Goal: Find contact information: Find contact information

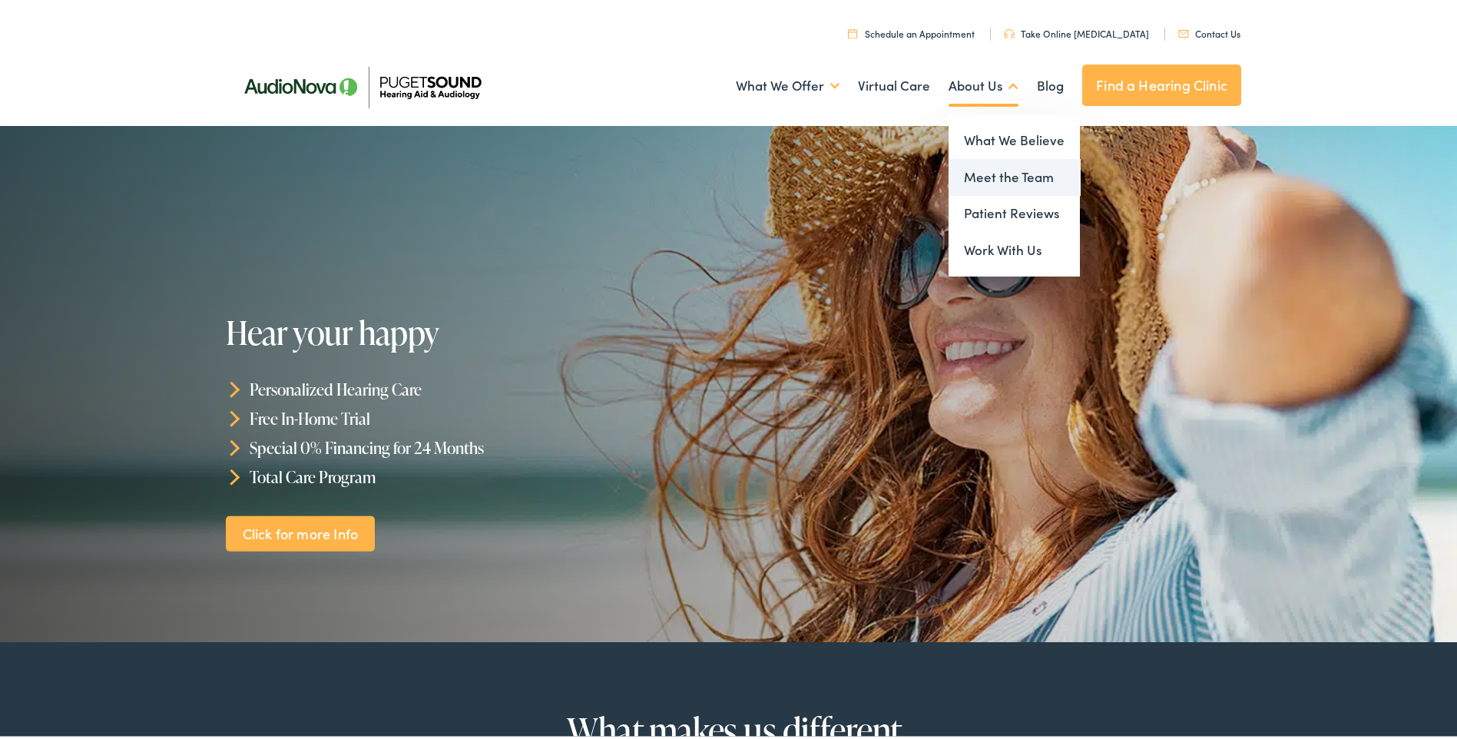
click at [1006, 178] on link "Meet the Team" at bounding box center [1014, 174] width 131 height 37
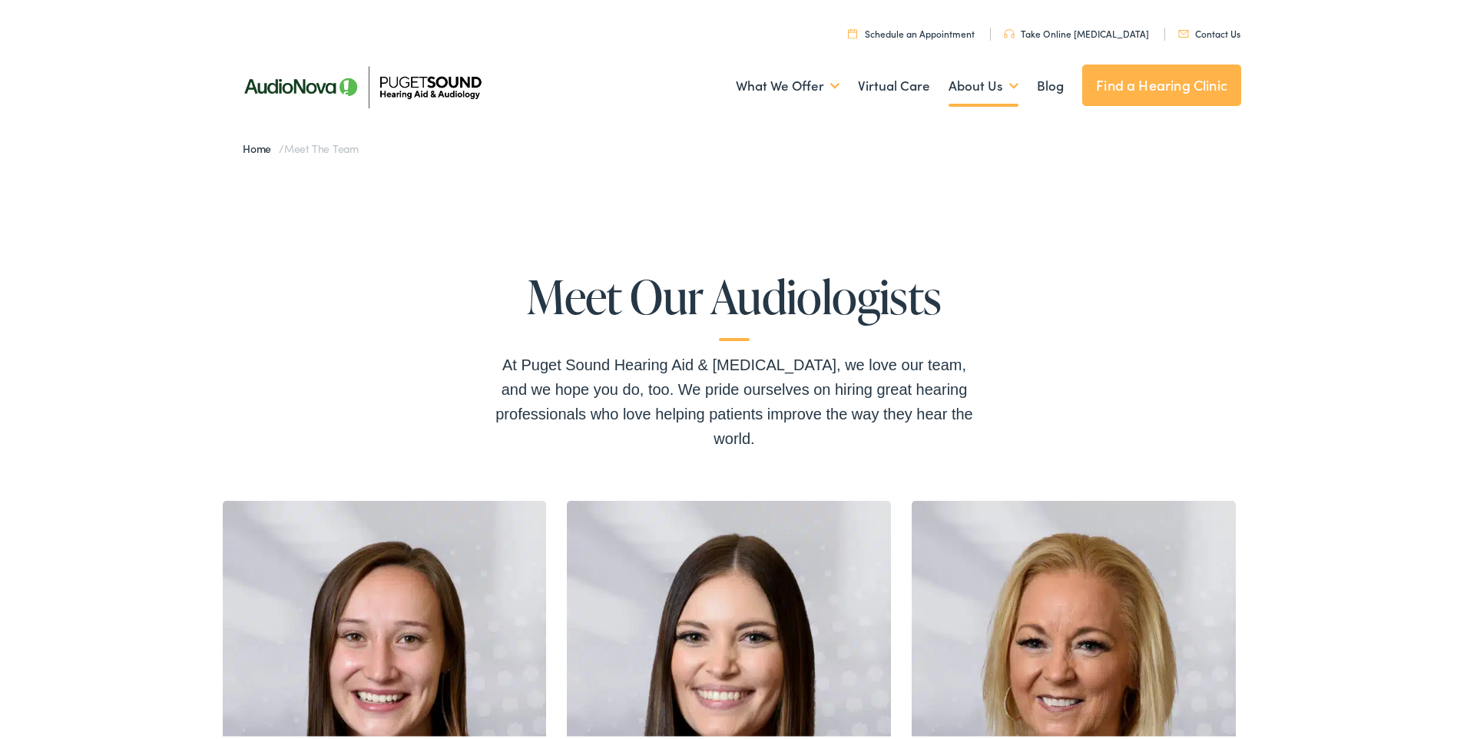
click at [432, 88] on img at bounding box center [361, 83] width 269 height 95
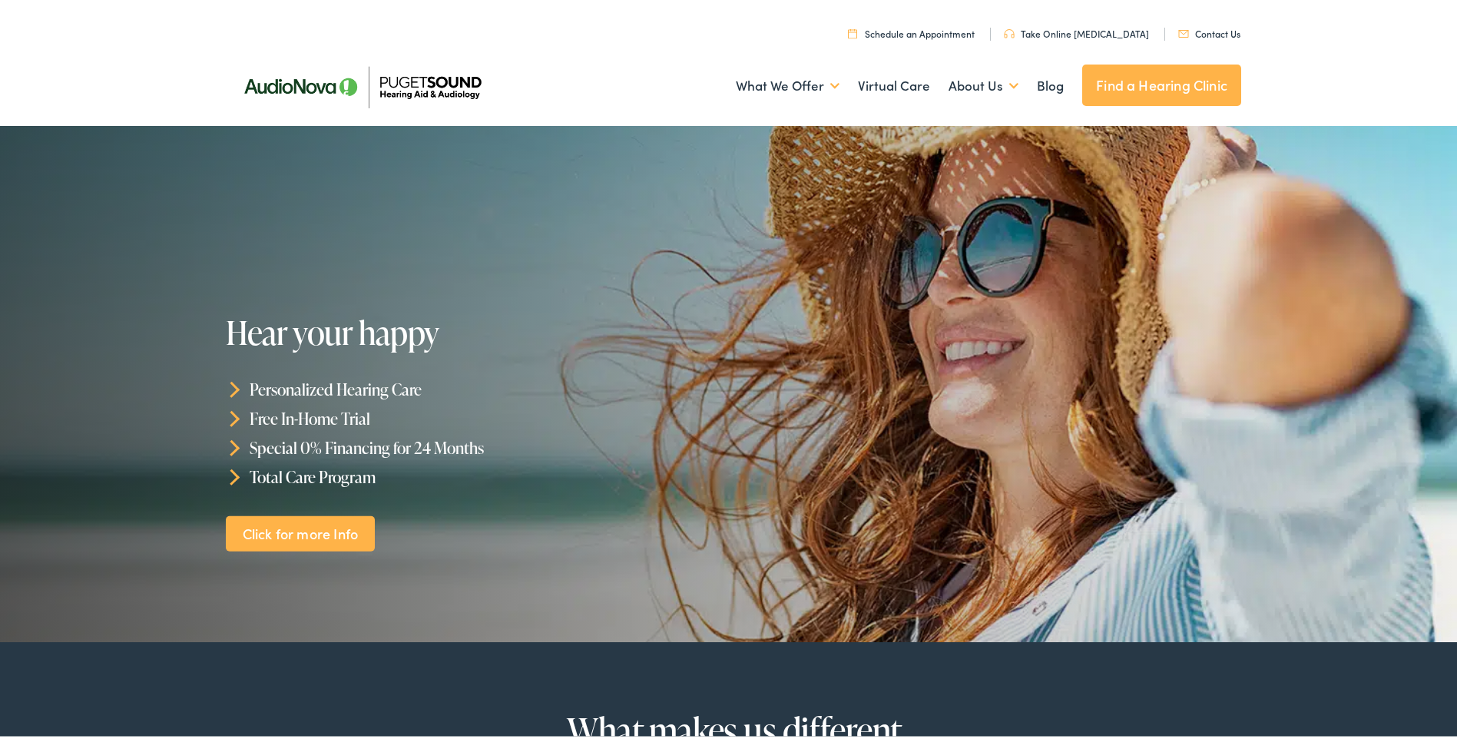
click at [1205, 30] on link "Contact Us" at bounding box center [1209, 30] width 62 height 13
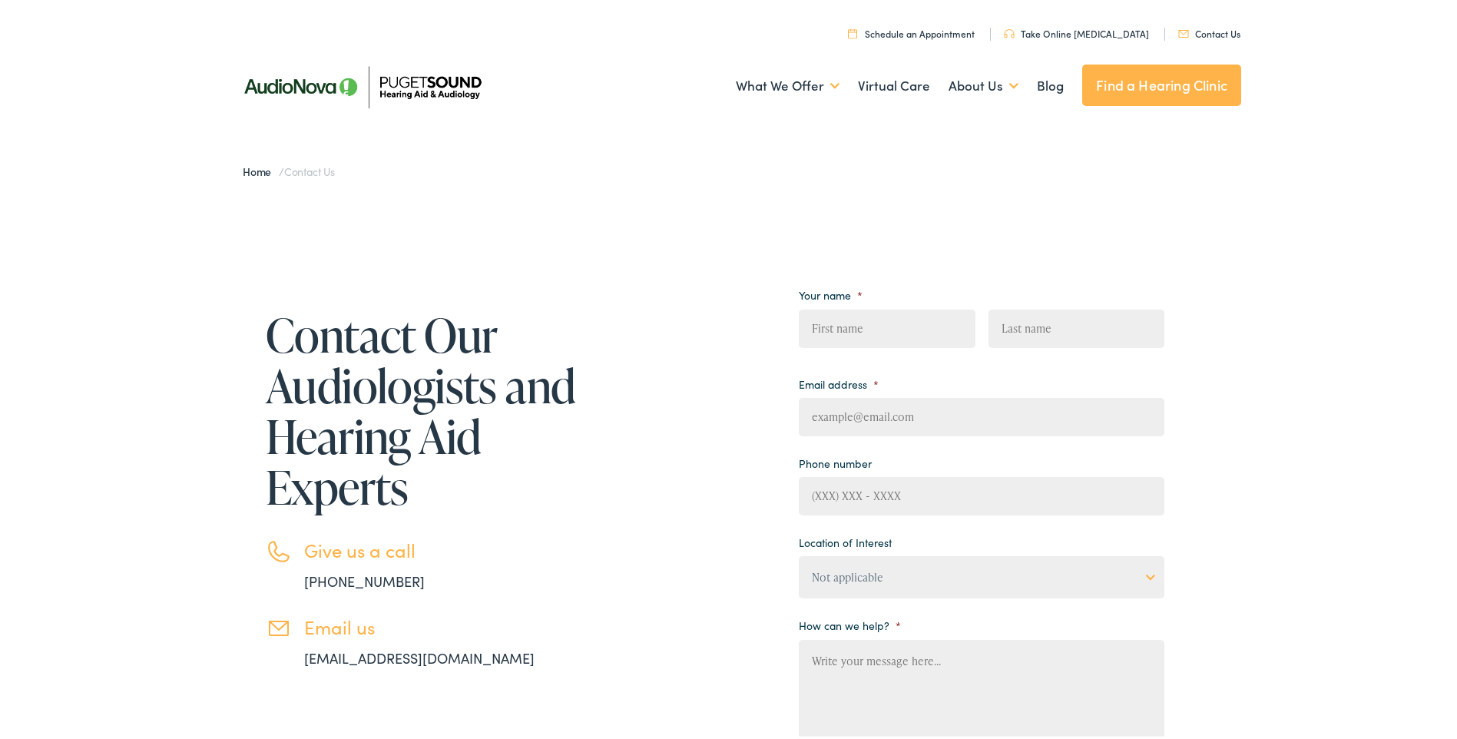
click at [1241, 222] on div "Contact Our Audiologists and Hearing Aid Experts Give us a call [PHONE_NUMBER] …" at bounding box center [734, 600] width 1469 height 818
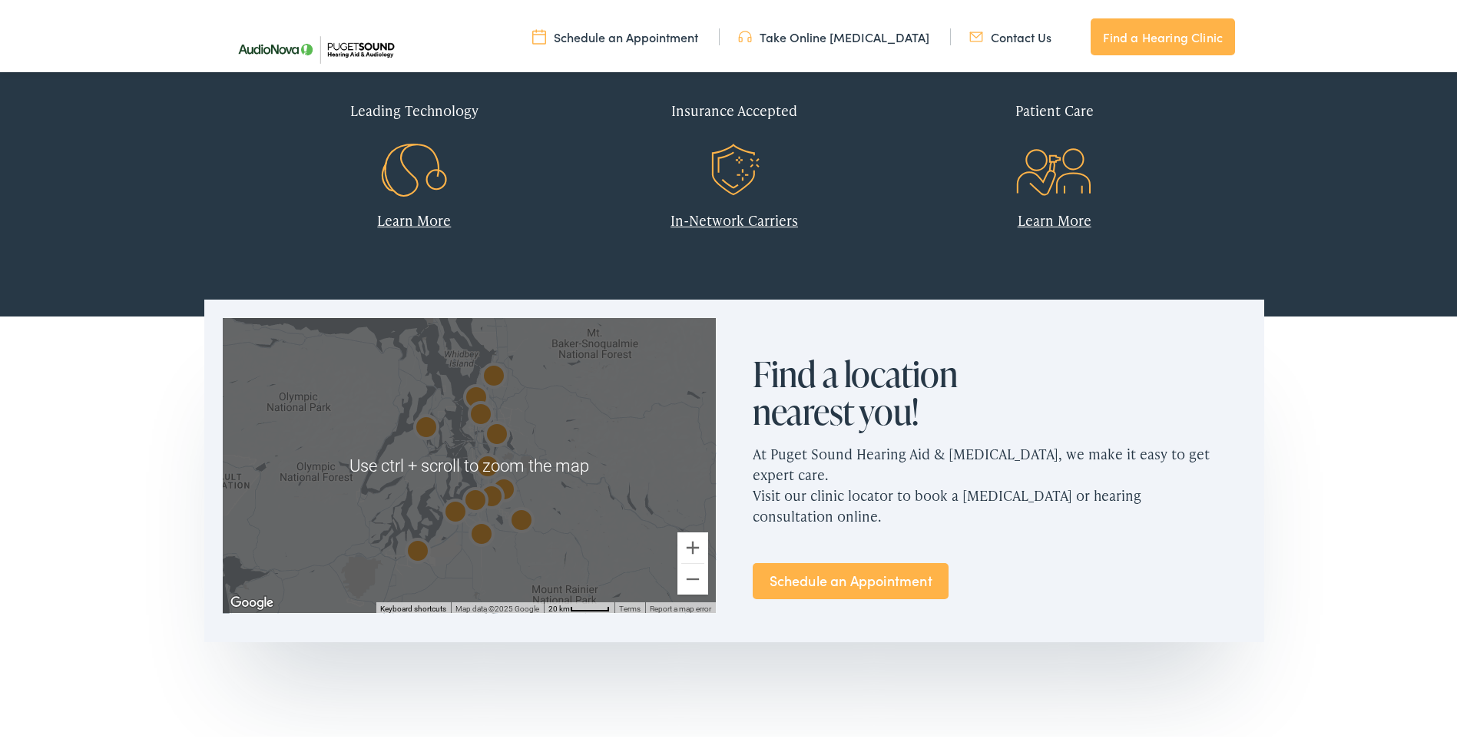
scroll to position [845, 0]
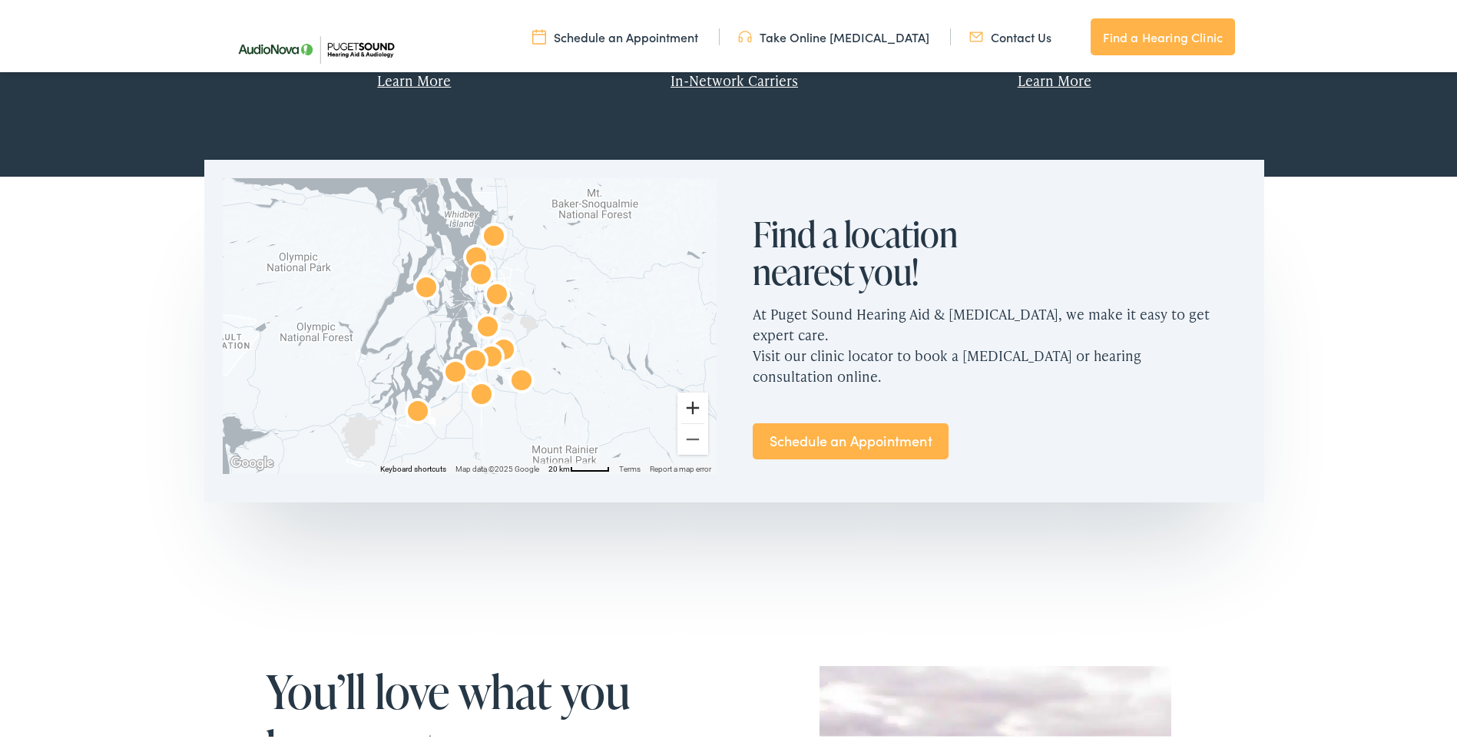
click at [689, 407] on button "Zoom in" at bounding box center [692, 404] width 31 height 31
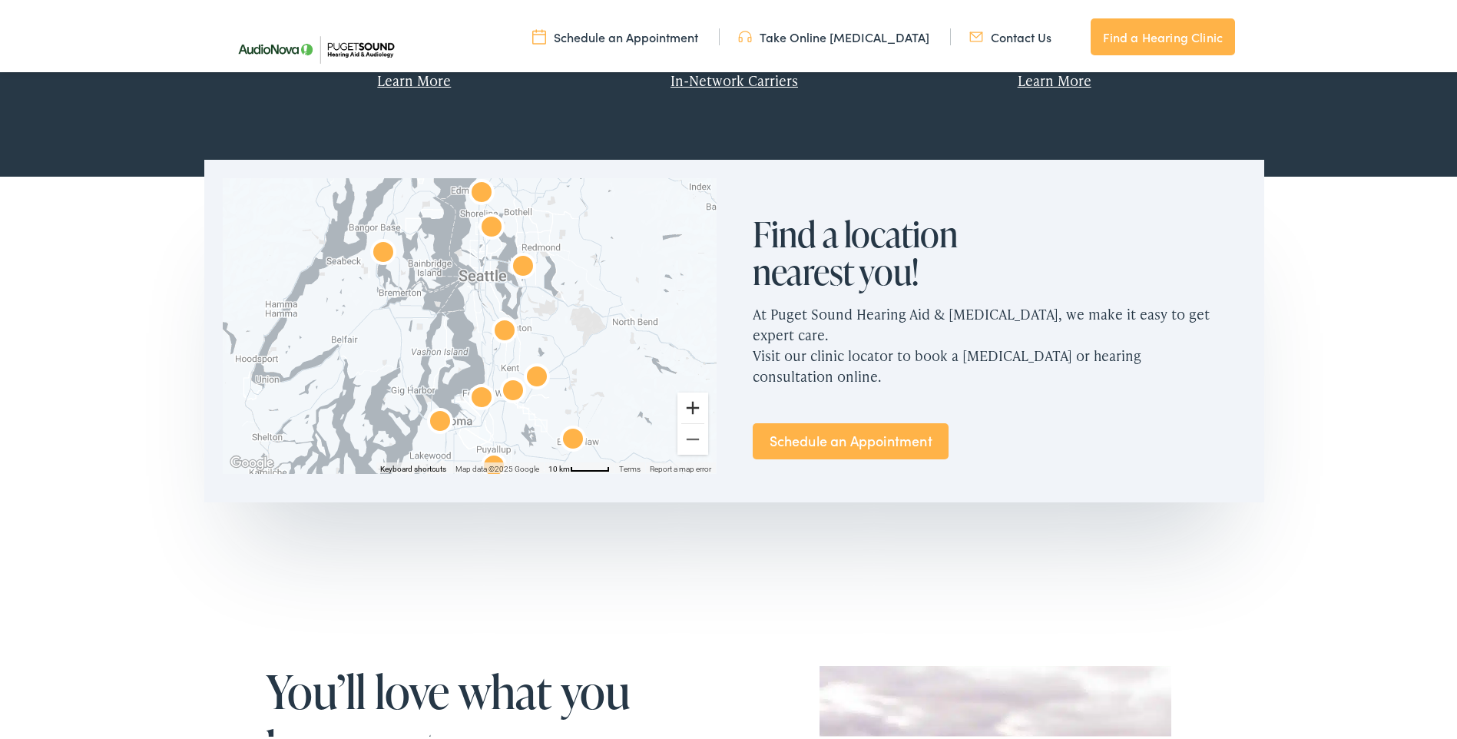
click at [689, 407] on button "Zoom in" at bounding box center [692, 404] width 31 height 31
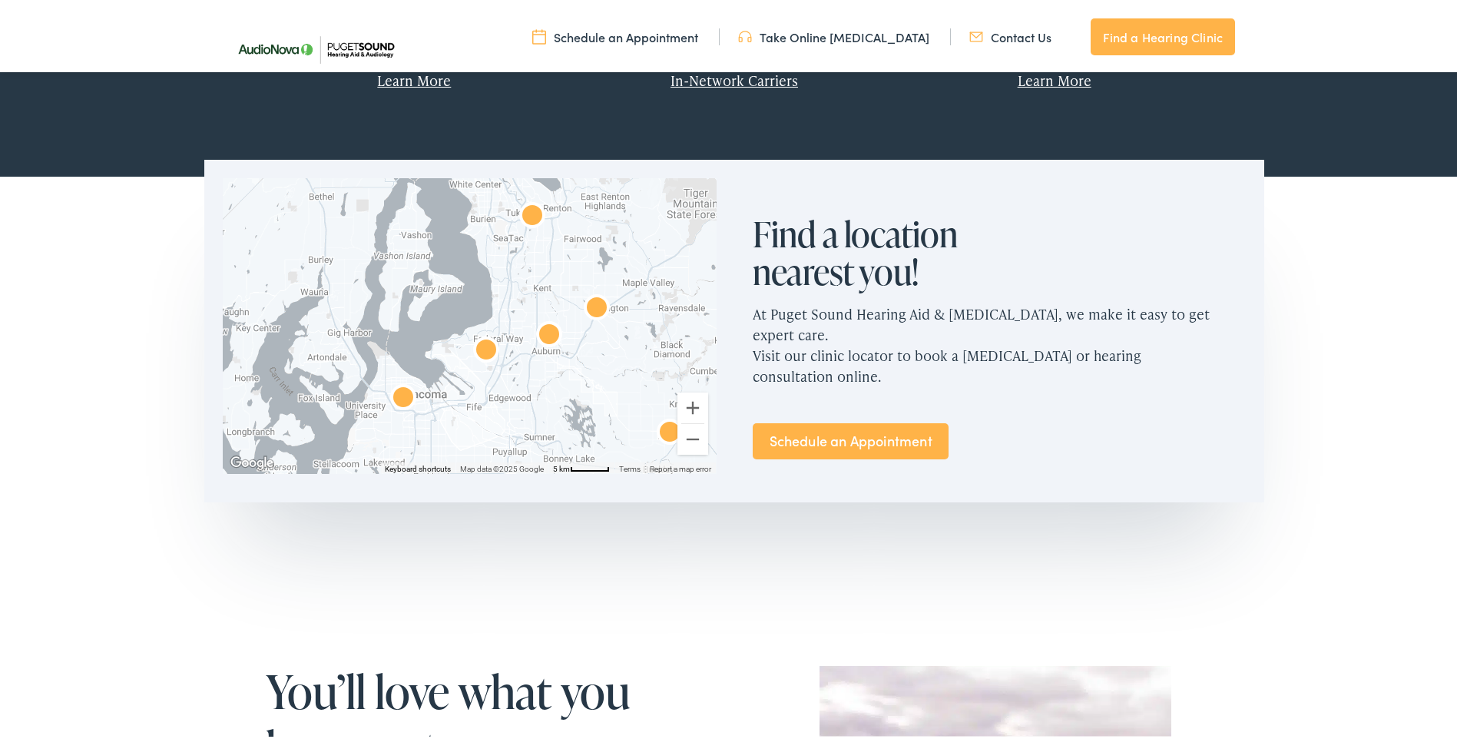
drag, startPoint x: 605, startPoint y: 363, endPoint x: 597, endPoint y: 249, distance: 114.7
click at [597, 249] on div at bounding box center [469, 322] width 493 height 295
click at [687, 403] on button "Zoom in" at bounding box center [692, 404] width 31 height 31
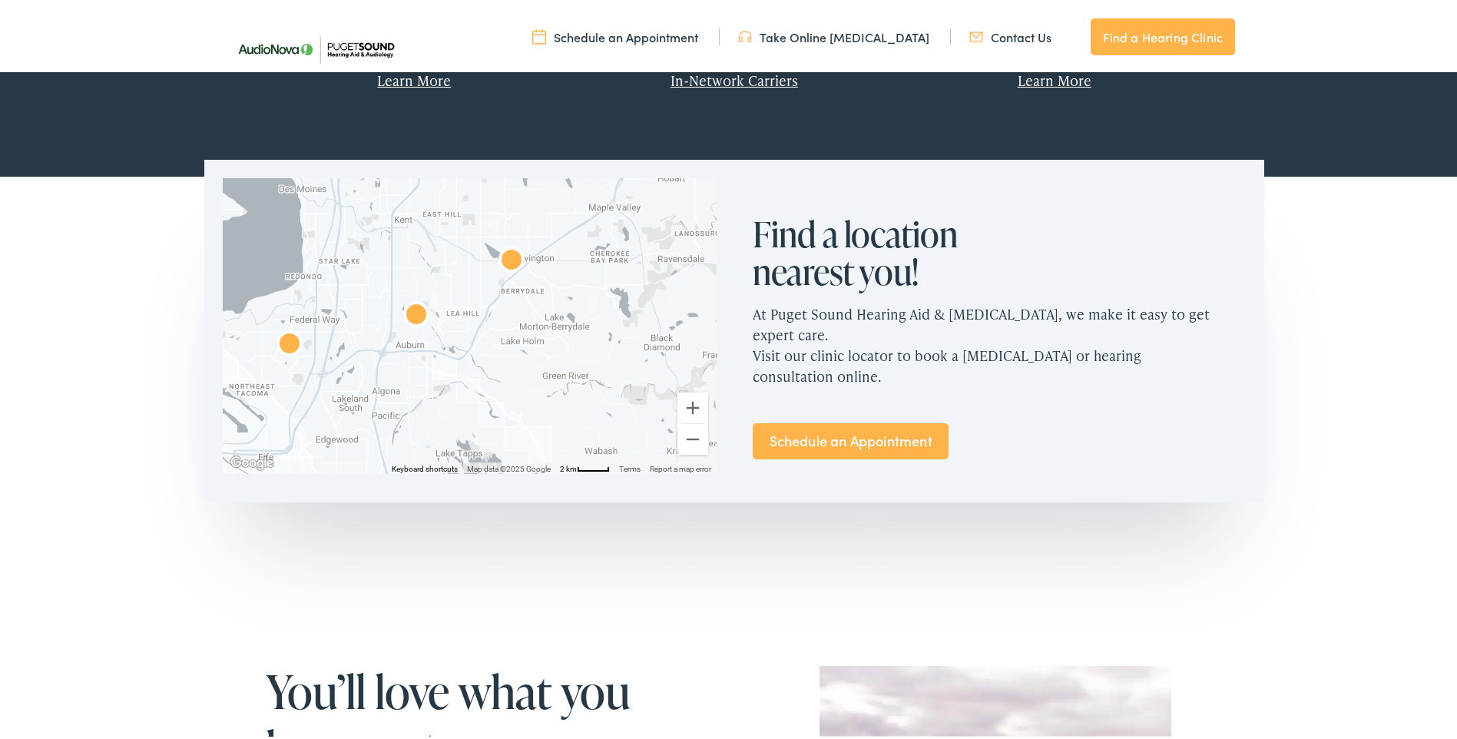
drag, startPoint x: 591, startPoint y: 330, endPoint x: 385, endPoint y: 303, distance: 207.6
click at [385, 303] on div at bounding box center [469, 322] width 493 height 295
click at [686, 406] on button "Zoom in" at bounding box center [692, 404] width 31 height 31
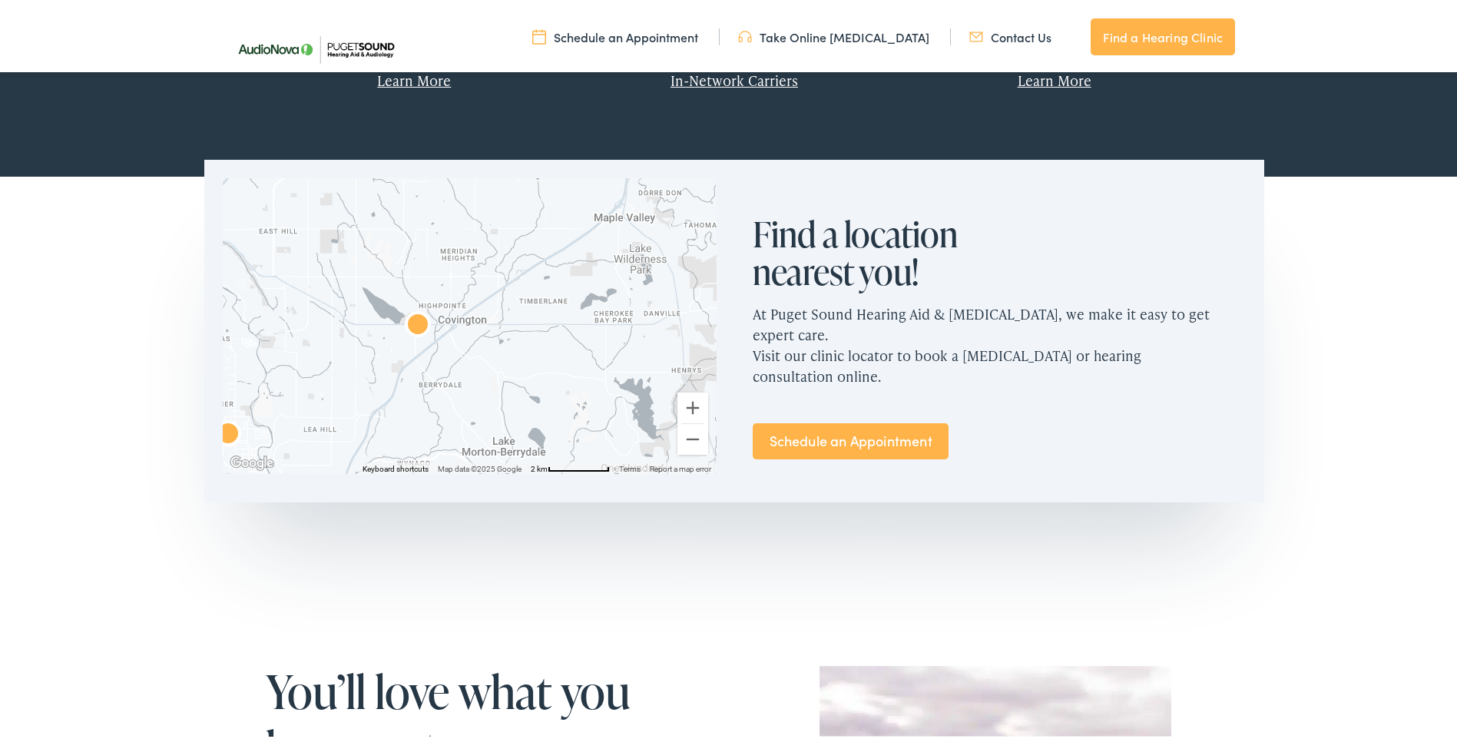
drag, startPoint x: 618, startPoint y: 299, endPoint x: 482, endPoint y: 426, distance: 185.8
click at [482, 427] on div at bounding box center [469, 322] width 493 height 295
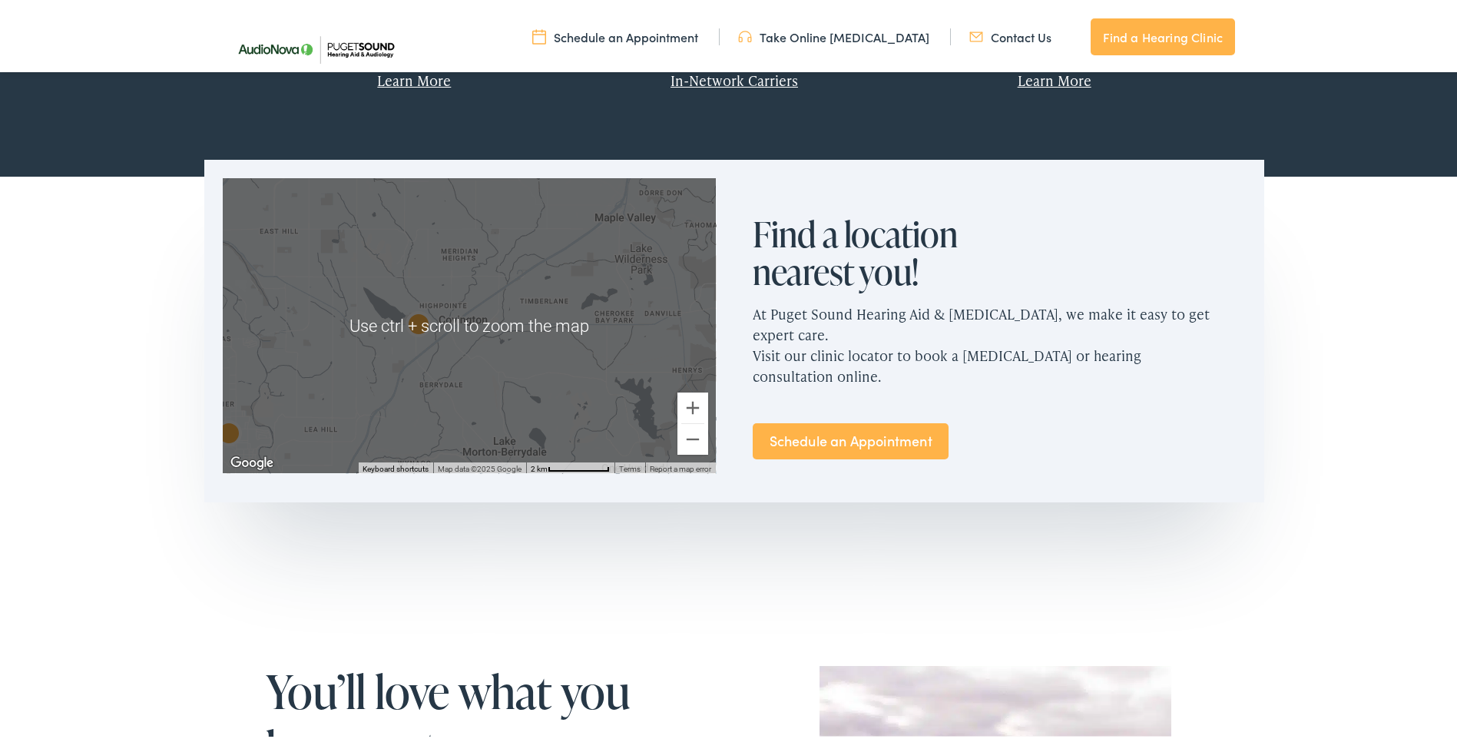
scroll to position [691, 0]
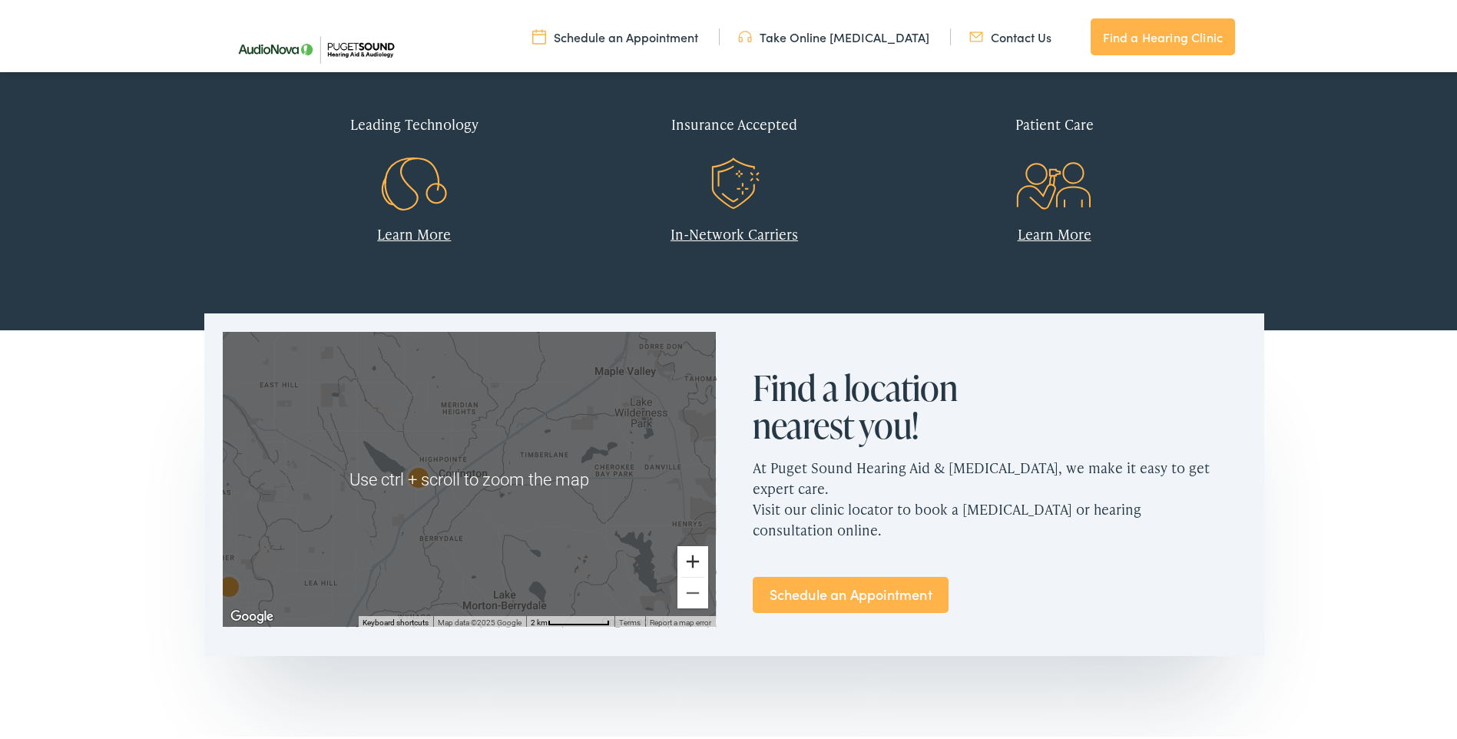
drag, startPoint x: 688, startPoint y: 565, endPoint x: 680, endPoint y: 561, distance: 9.6
click at [686, 565] on button "Zoom in" at bounding box center [692, 558] width 31 height 31
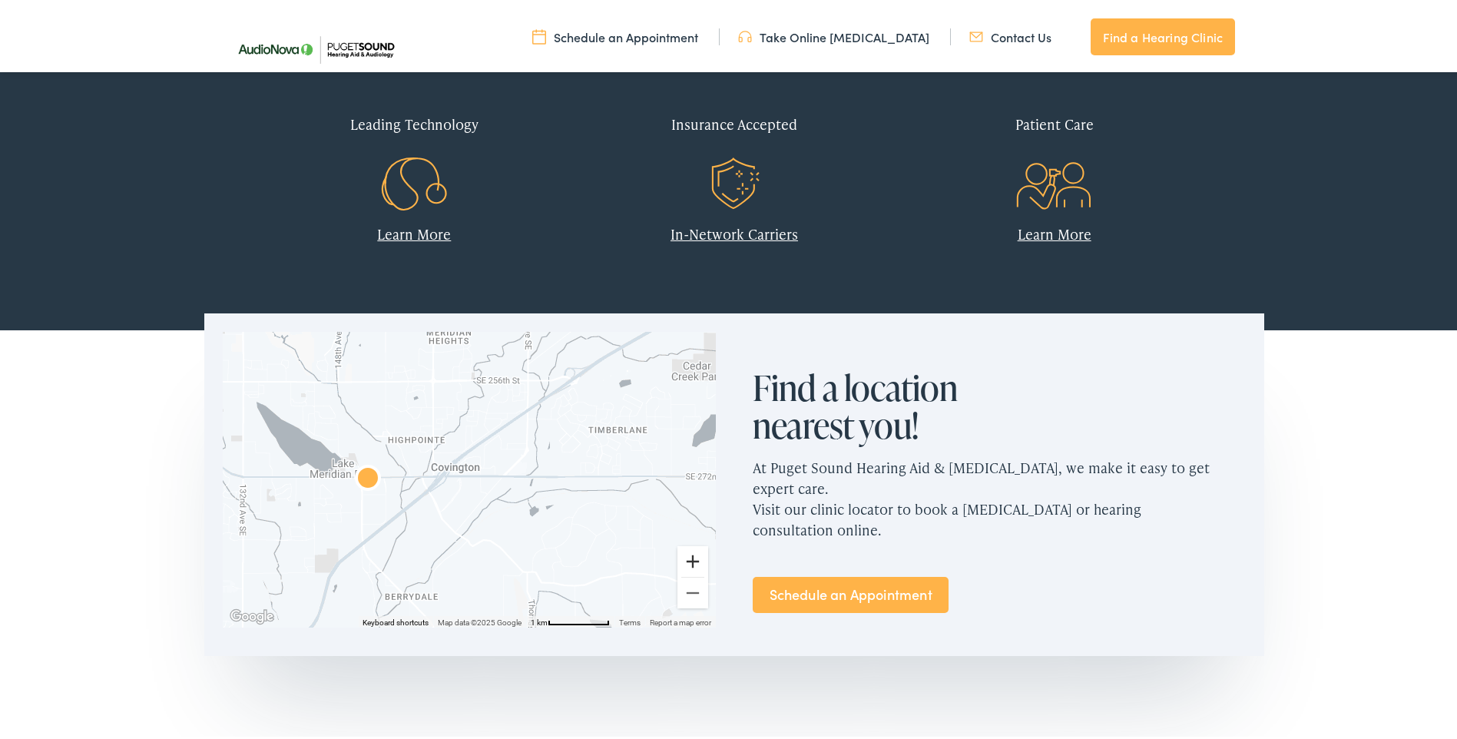
click at [687, 559] on button "Zoom in" at bounding box center [692, 558] width 31 height 31
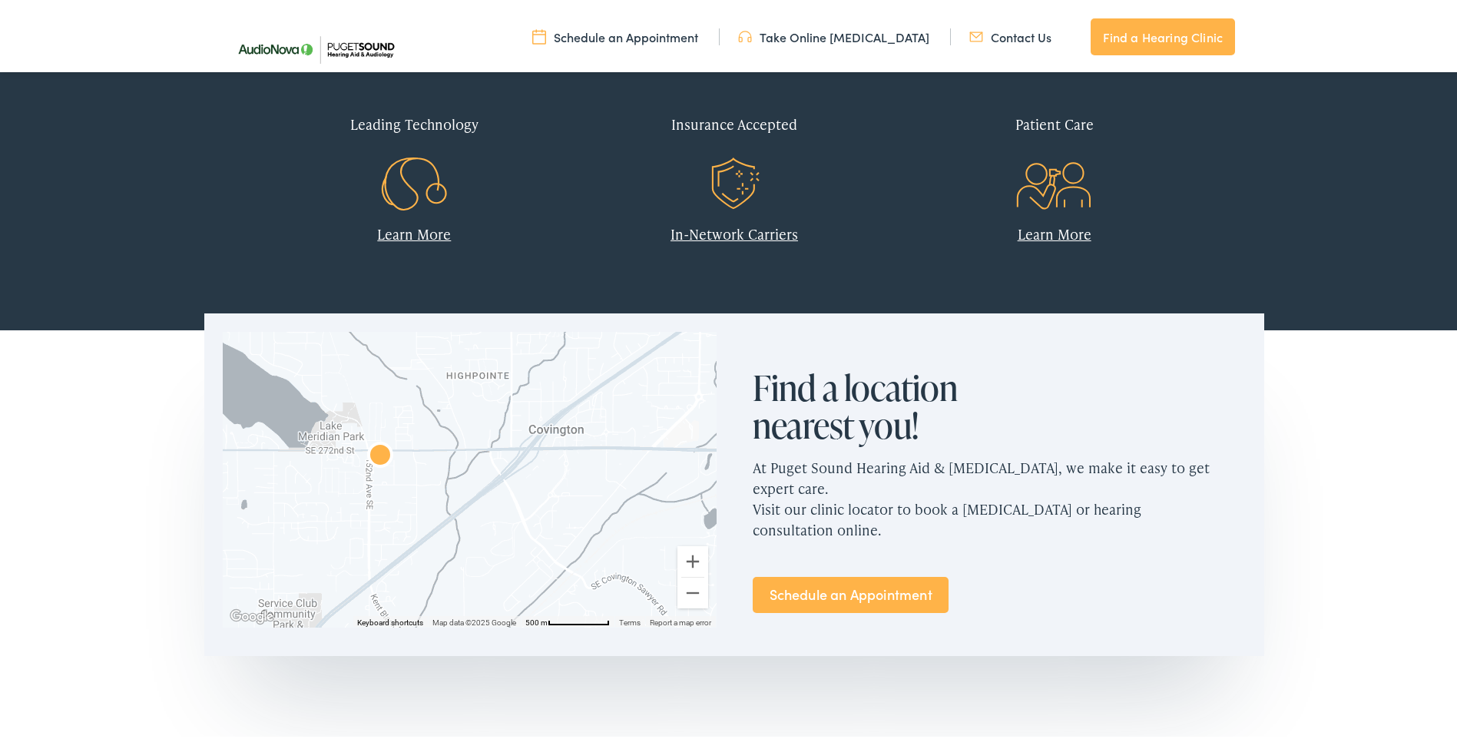
drag, startPoint x: 492, startPoint y: 454, endPoint x: 662, endPoint y: 415, distance: 174.2
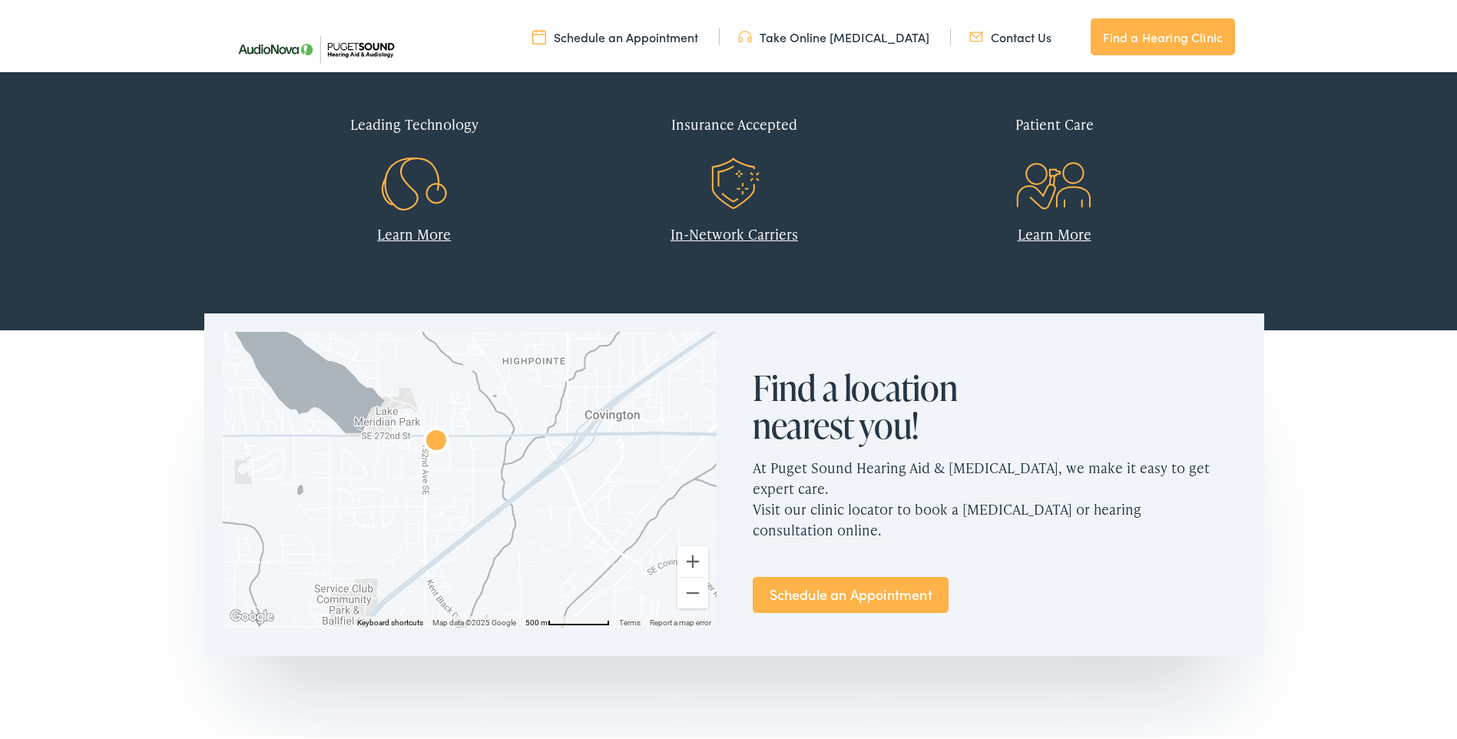
click at [662, 415] on div at bounding box center [469, 476] width 493 height 295
click at [692, 562] on button "Zoom in" at bounding box center [692, 558] width 31 height 31
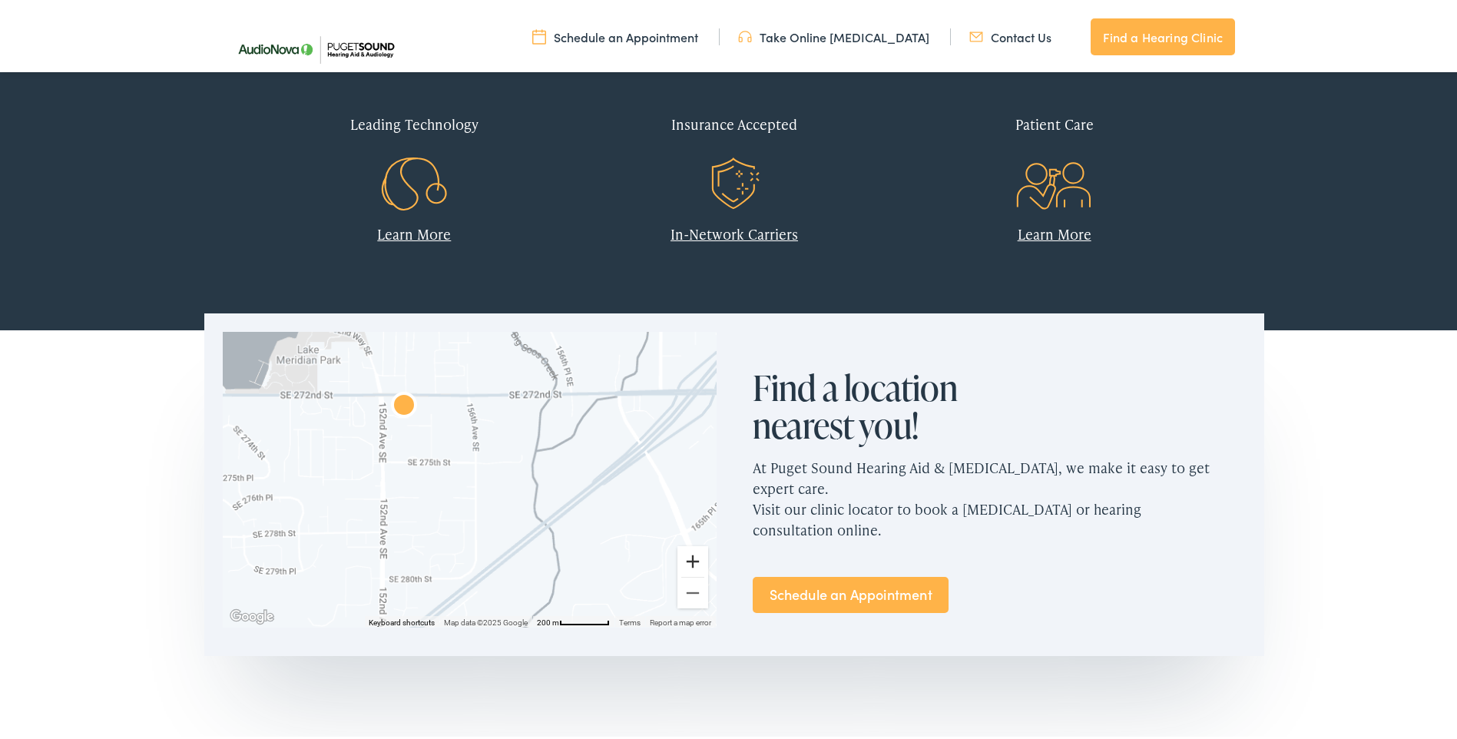
click at [692, 562] on button "Zoom in" at bounding box center [692, 558] width 31 height 31
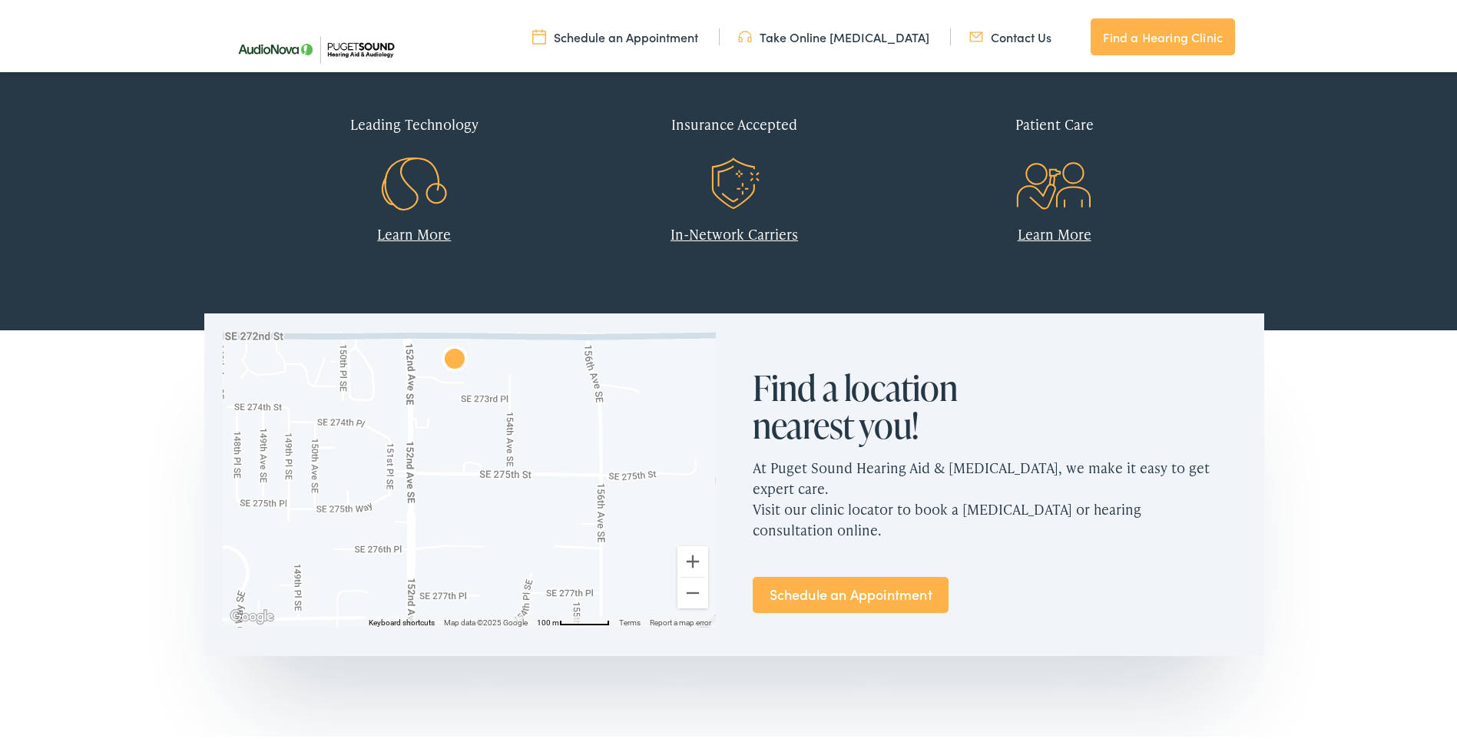
drag, startPoint x: 471, startPoint y: 428, endPoint x: 605, endPoint y: 461, distance: 137.7
click at [605, 461] on div at bounding box center [469, 476] width 493 height 295
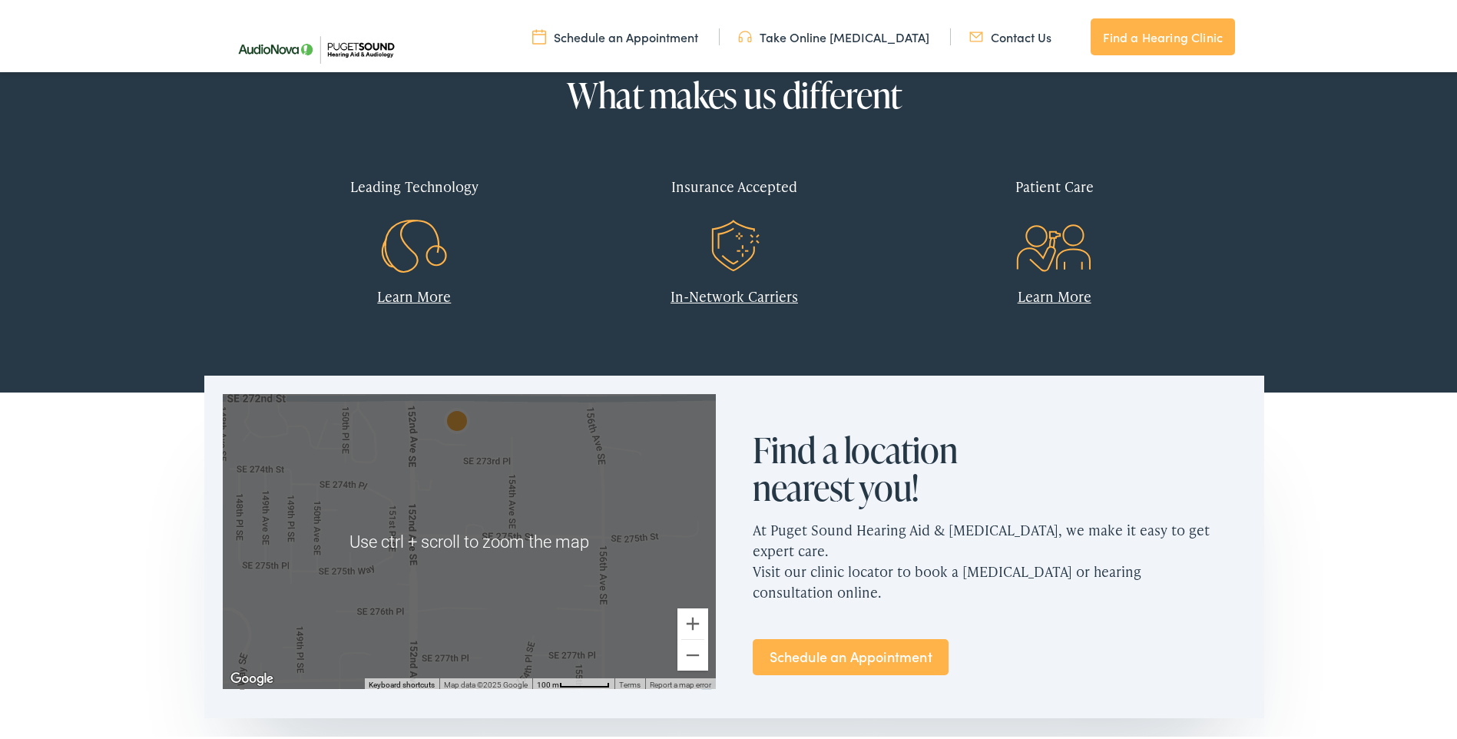
scroll to position [615, 0]
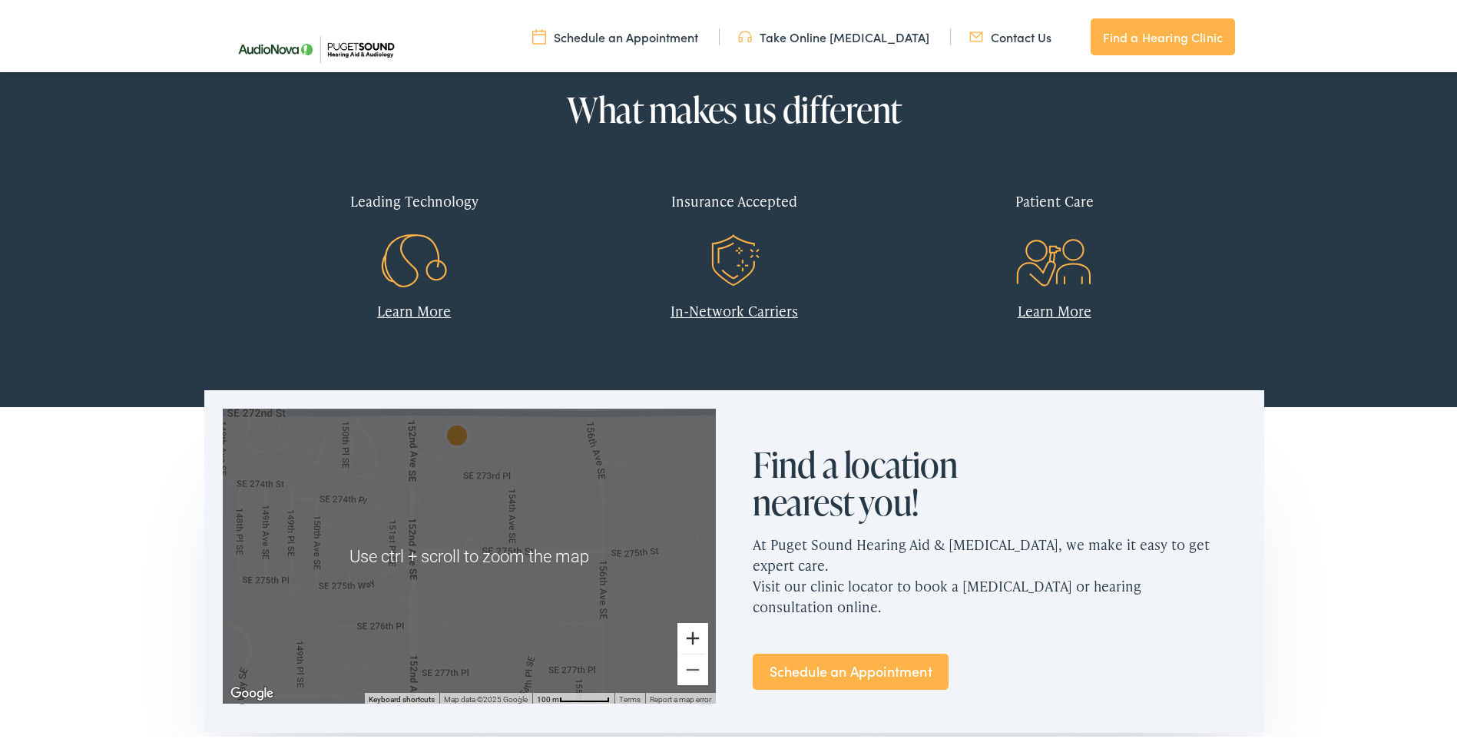
click at [689, 634] on button "Zoom in" at bounding box center [692, 635] width 31 height 31
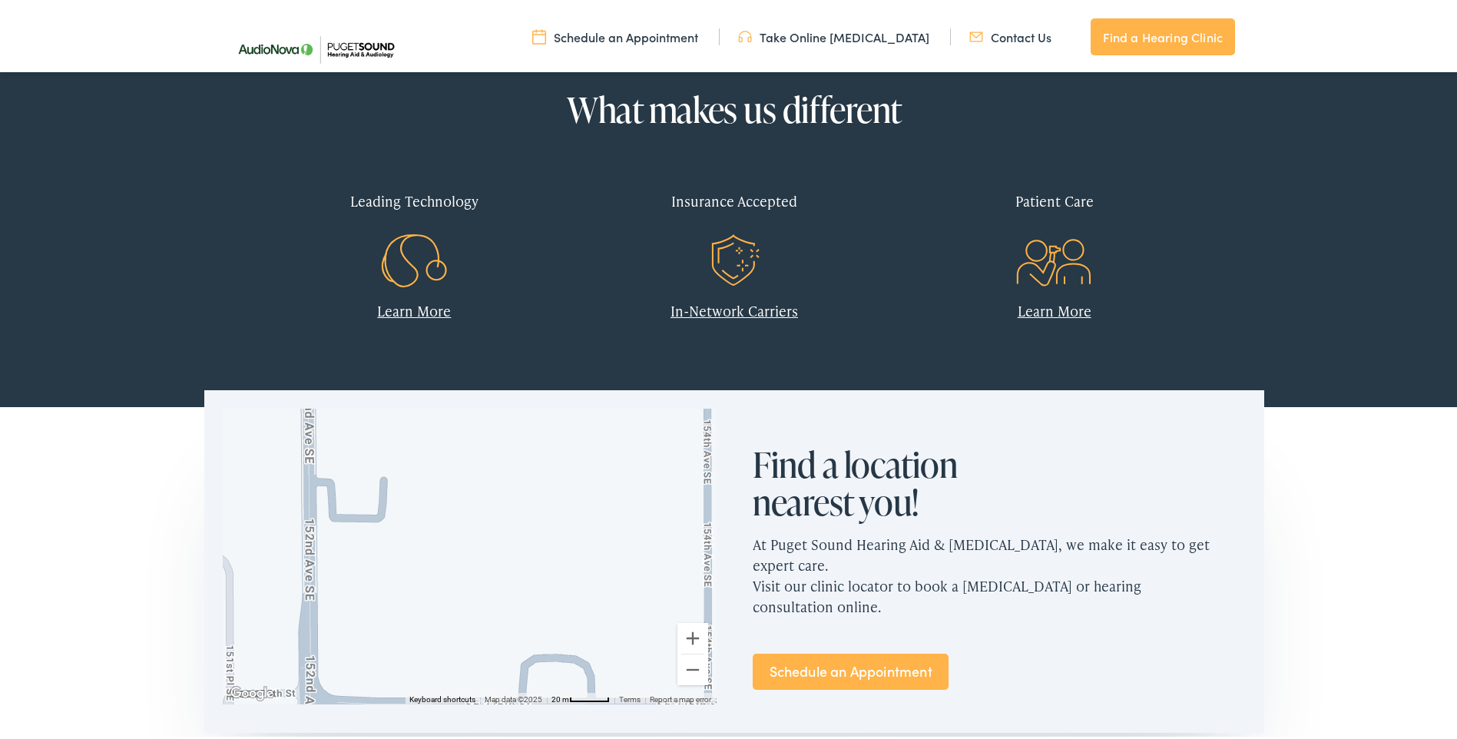
drag, startPoint x: 567, startPoint y: 531, endPoint x: 622, endPoint y: 634, distance: 116.8
click at [634, 701] on div "← Move left → Move right ↑ Move up ↓ Move down + Zoom in - Zoom out Home Jump l…" at bounding box center [469, 553] width 530 height 332
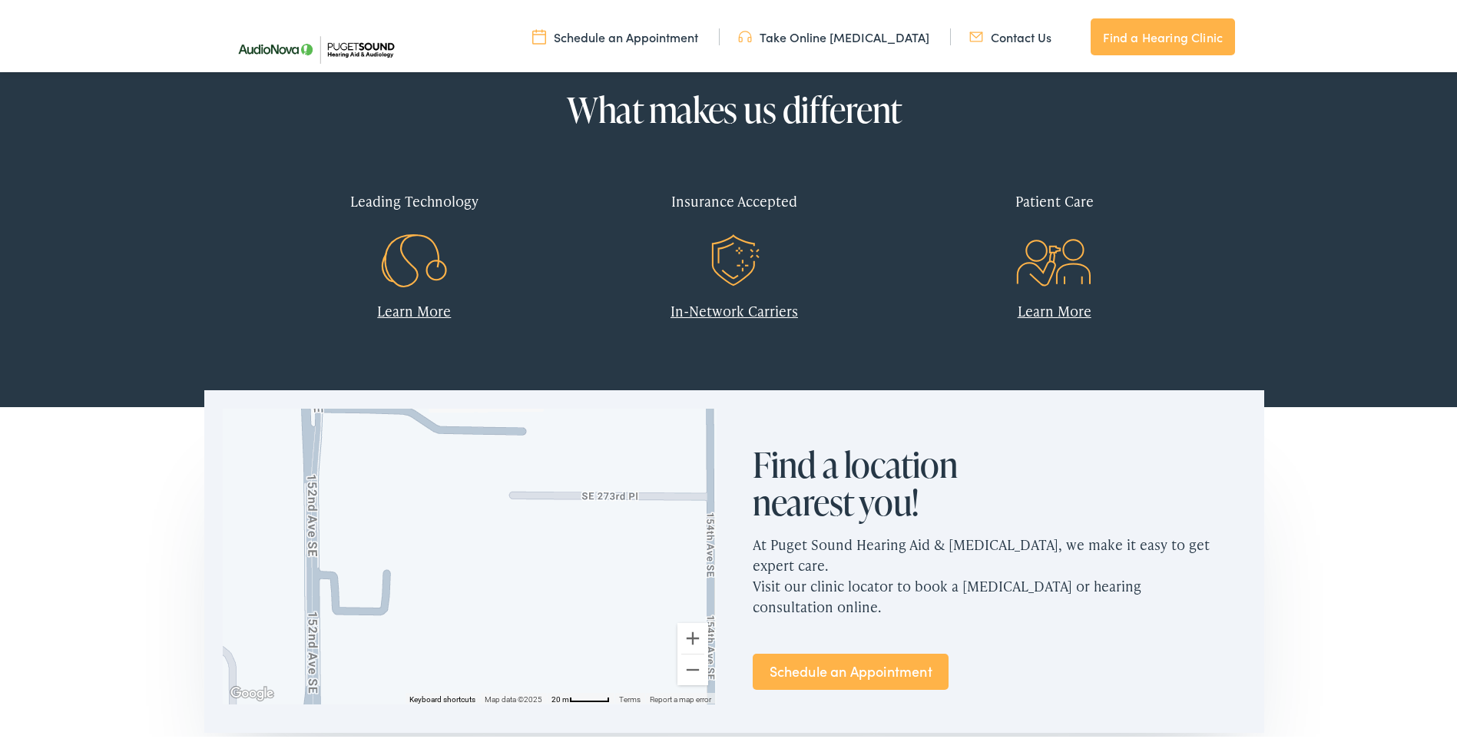
drag, startPoint x: 577, startPoint y: 521, endPoint x: 581, endPoint y: 609, distance: 88.5
click at [584, 621] on div at bounding box center [469, 553] width 493 height 295
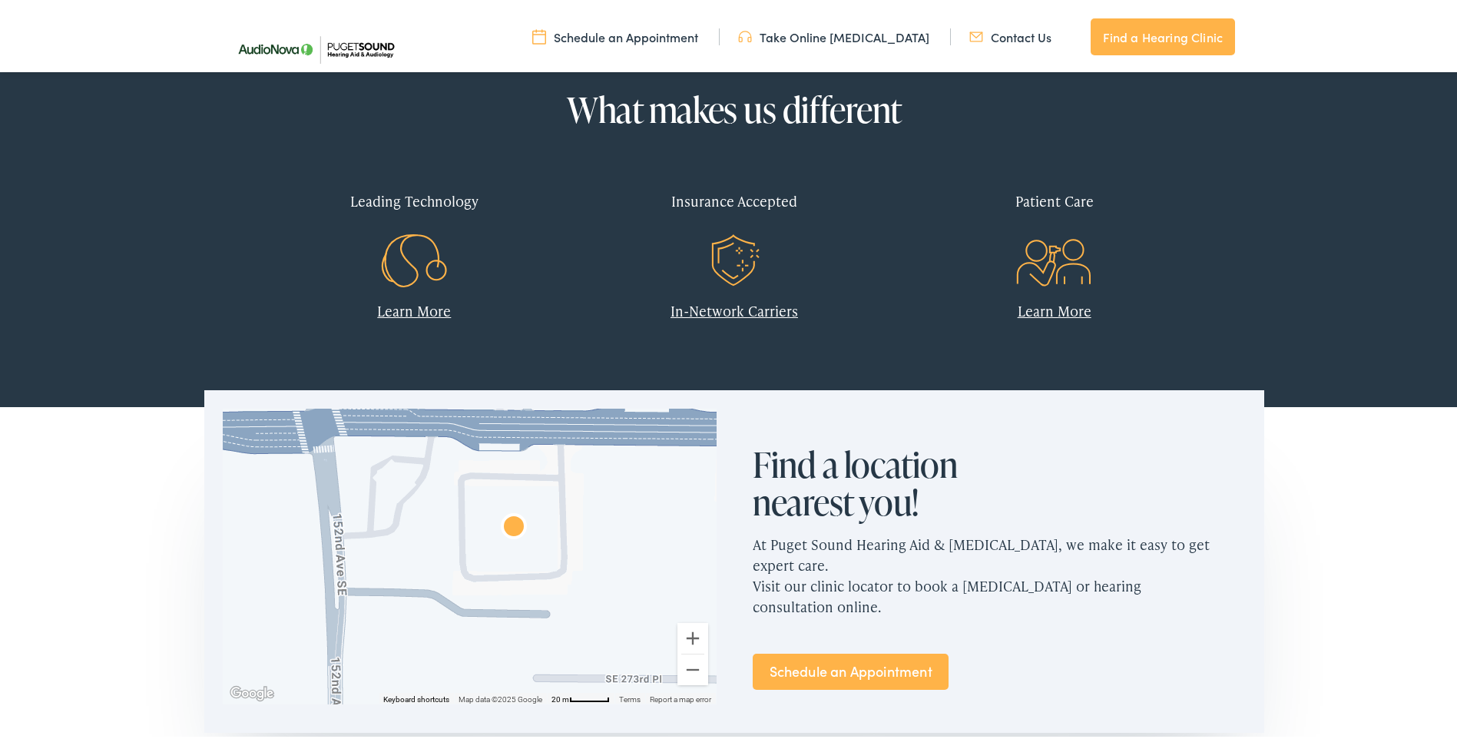
drag, startPoint x: 562, startPoint y: 522, endPoint x: 579, endPoint y: 568, distance: 48.4
click at [579, 568] on div at bounding box center [469, 553] width 493 height 295
click at [525, 503] on div at bounding box center [469, 553] width 493 height 295
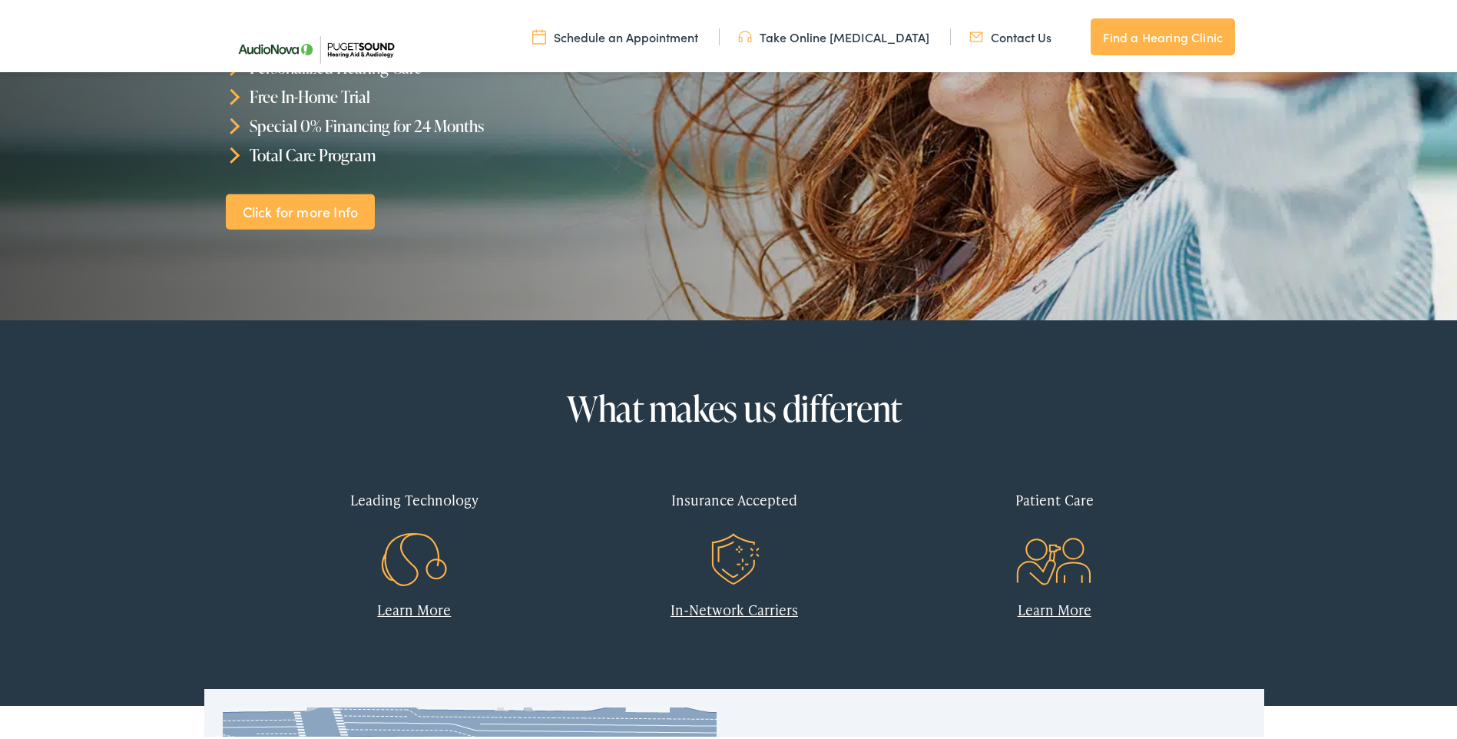
scroll to position [307, 0]
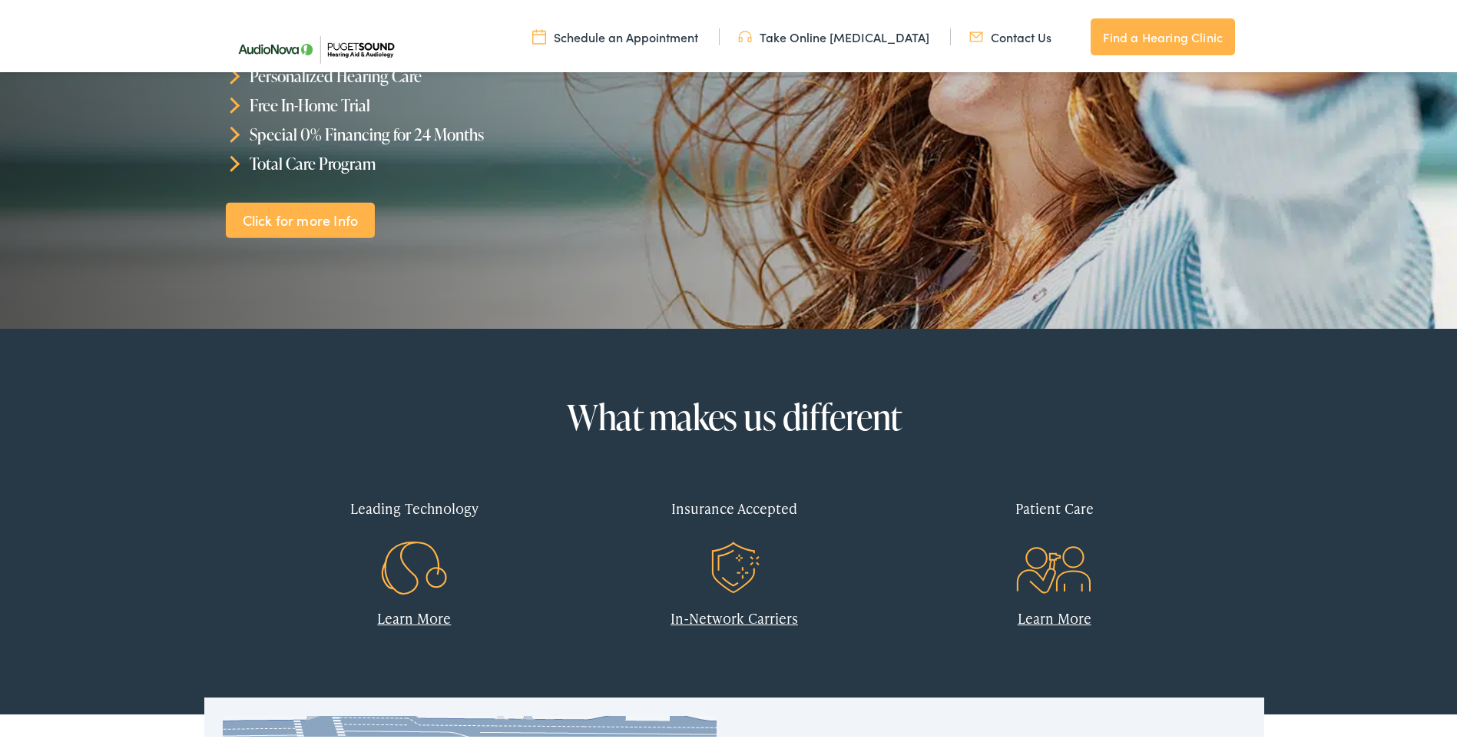
click at [1042, 615] on link "Learn More" at bounding box center [1055, 614] width 74 height 19
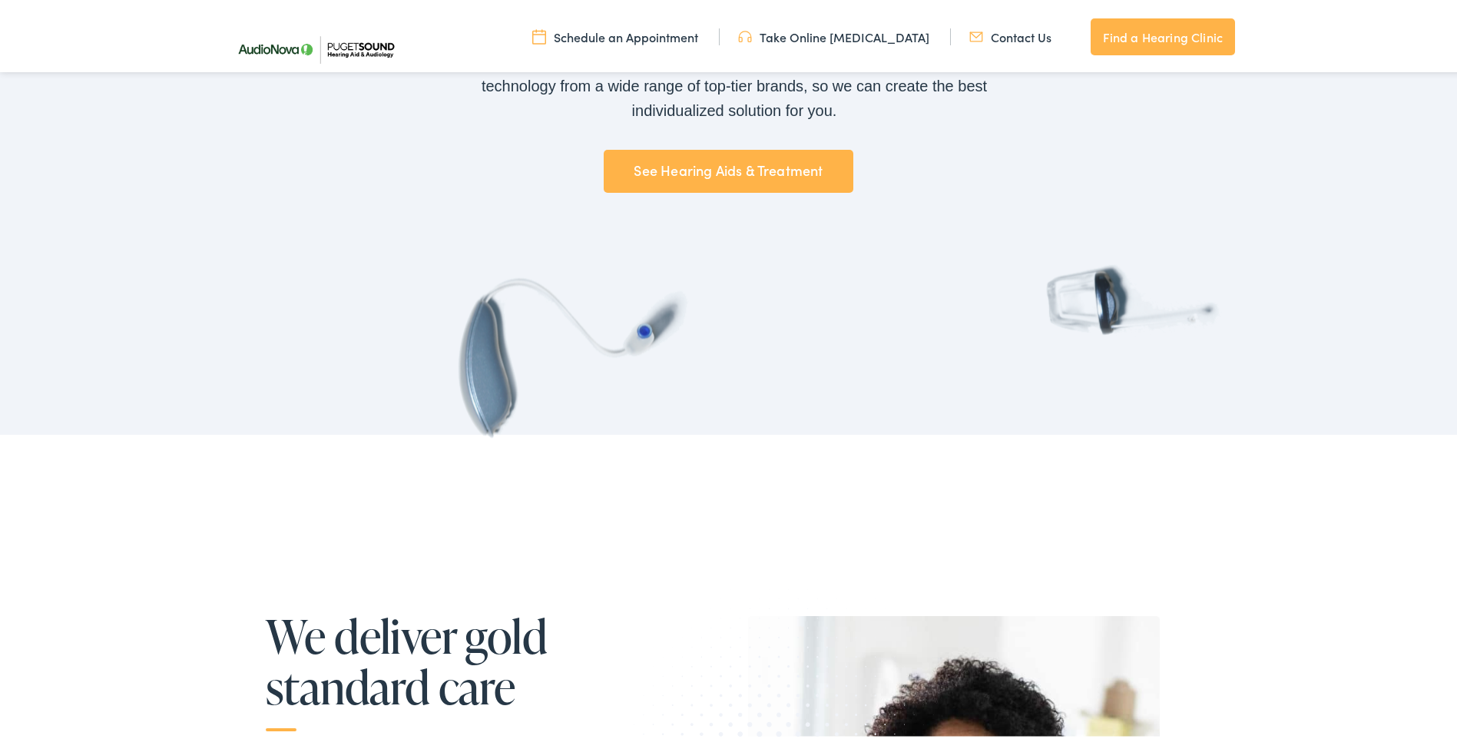
scroll to position [1152, 0]
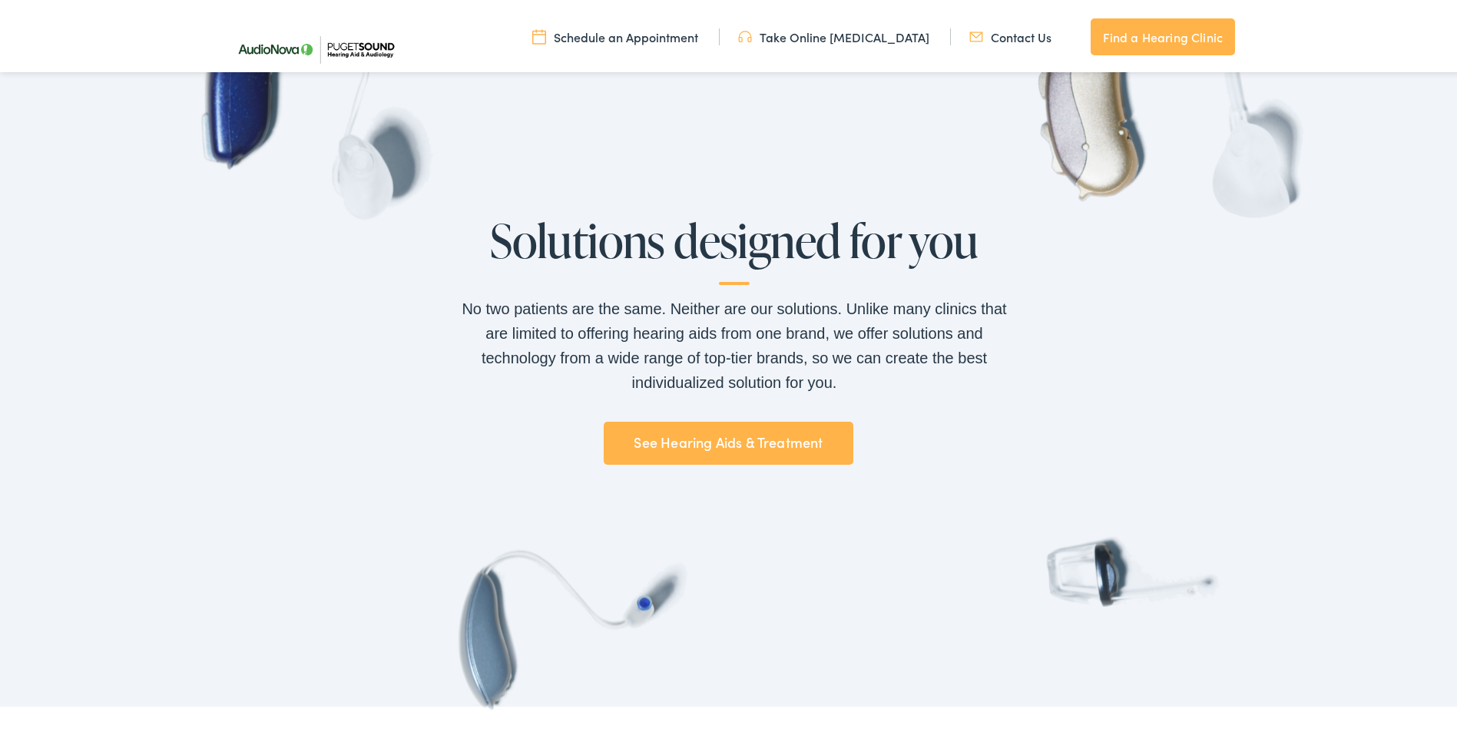
click at [688, 440] on link "See Hearing Aids & Treatment" at bounding box center [729, 440] width 250 height 43
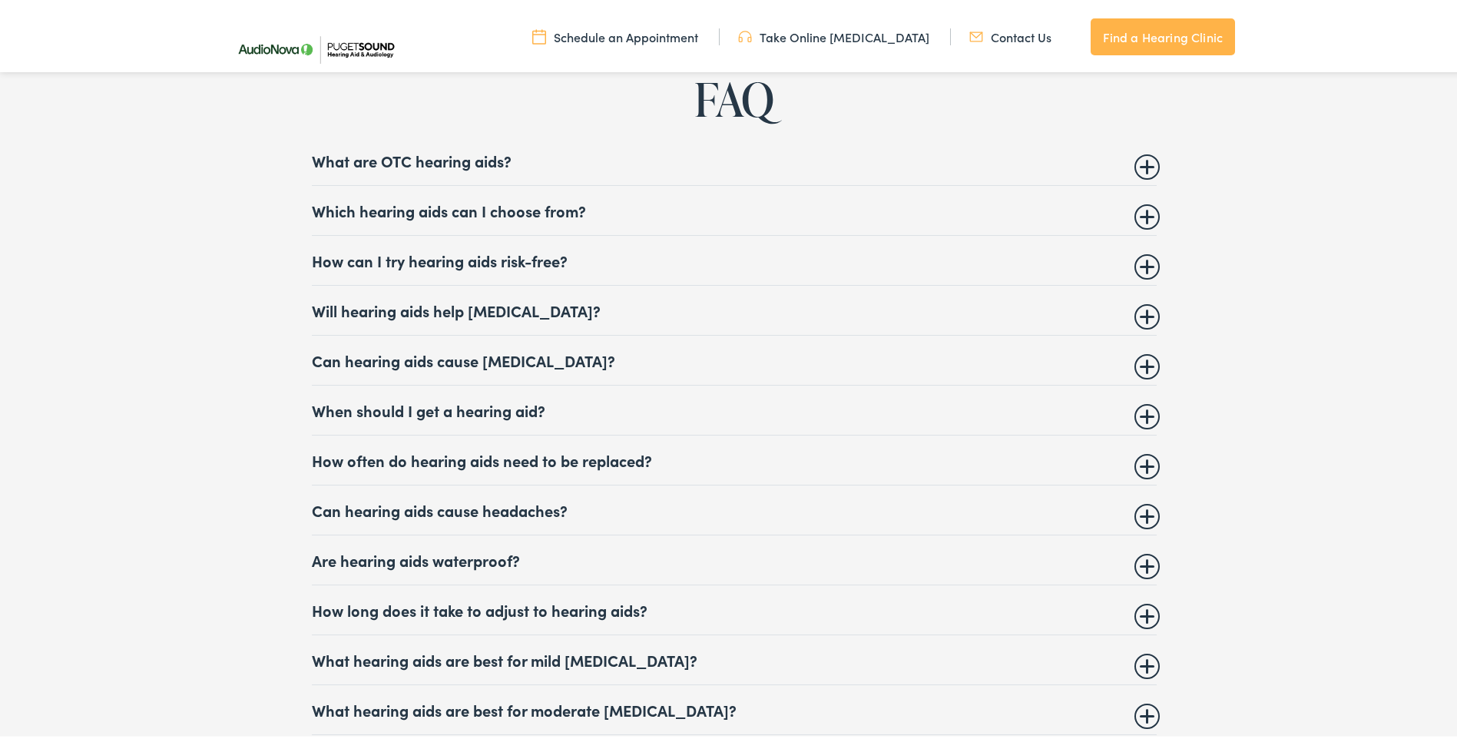
scroll to position [5991, 0]
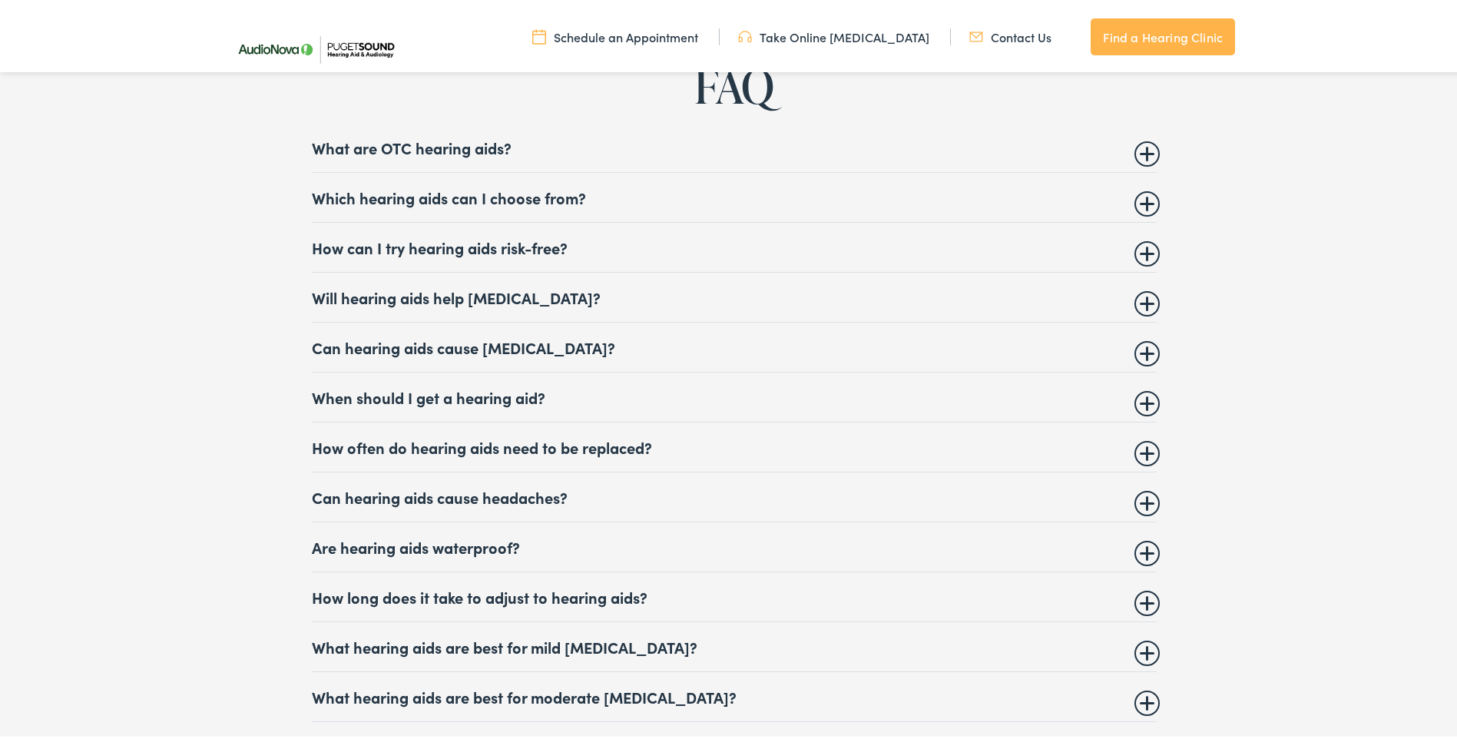
click at [1138, 191] on summary "Which hearing aids can I choose from?" at bounding box center [734, 194] width 845 height 18
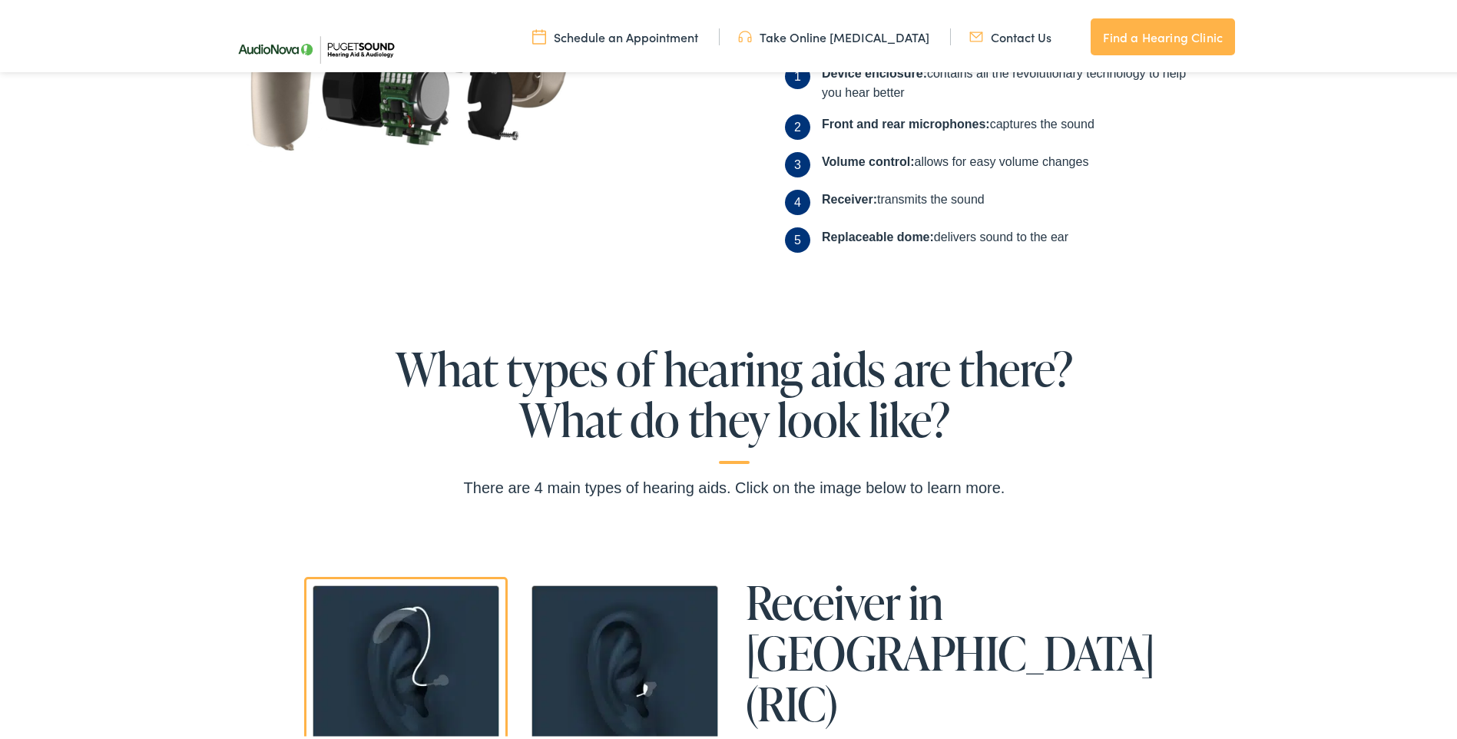
scroll to position [0, 0]
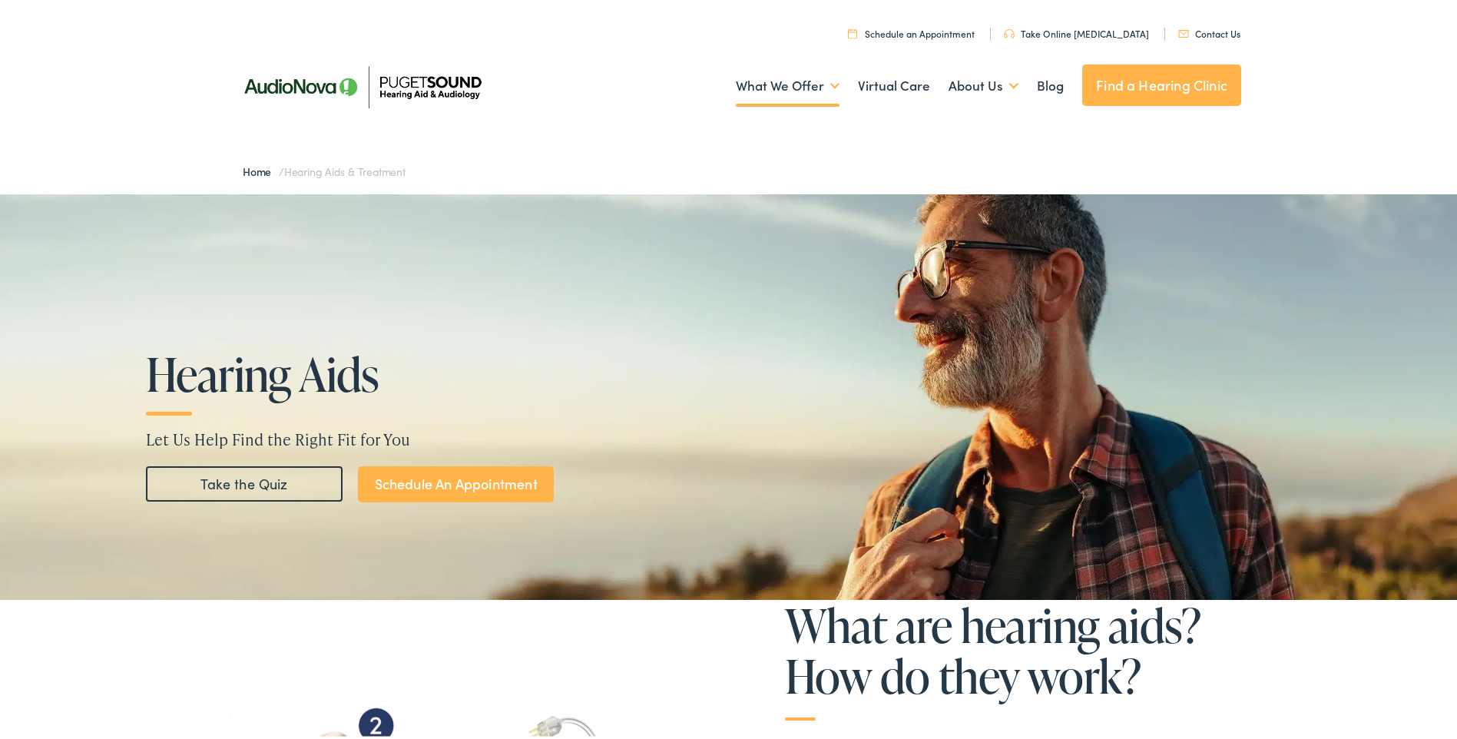
click at [1214, 31] on link "Contact Us" at bounding box center [1209, 30] width 62 height 13
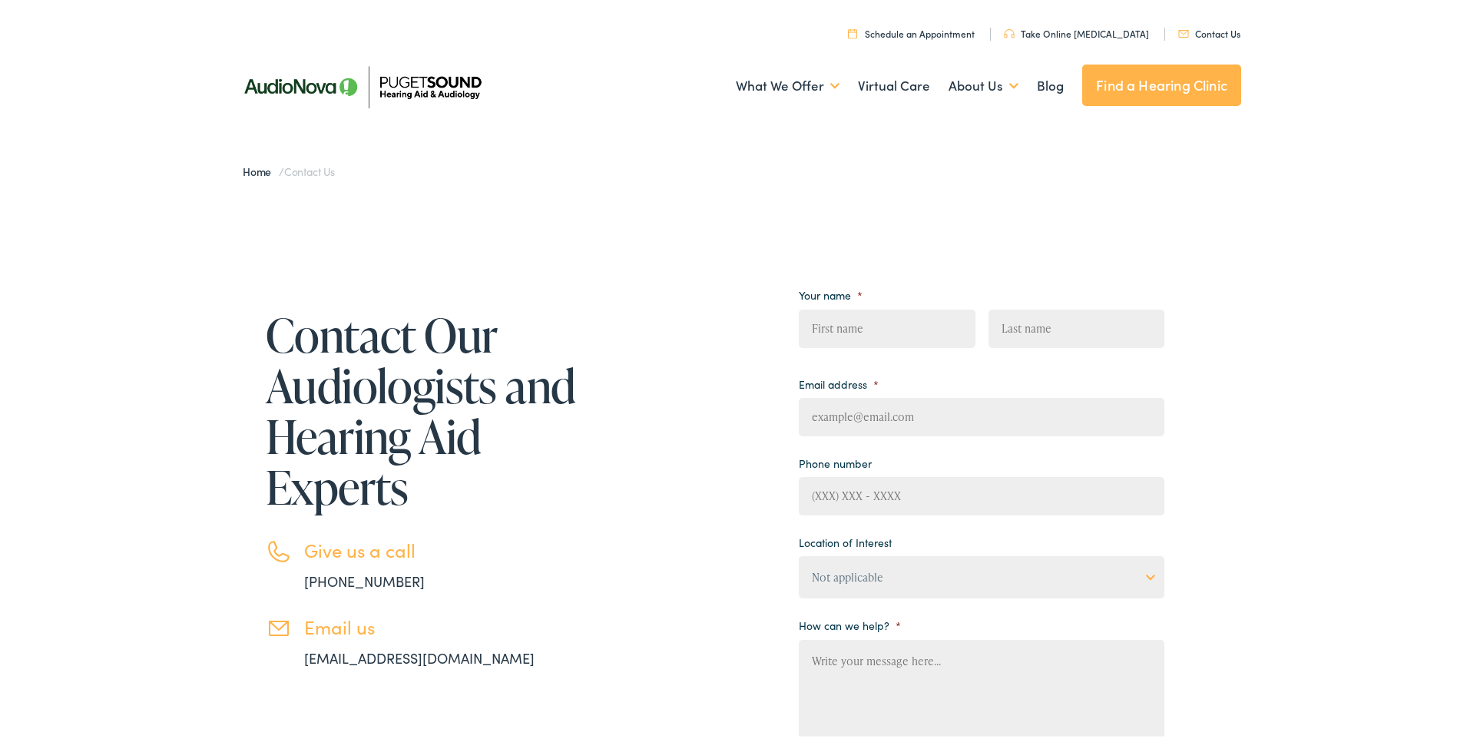
drag, startPoint x: 734, startPoint y: 195, endPoint x: 727, endPoint y: 125, distance: 70.3
